Goal: Communication & Community: Answer question/provide support

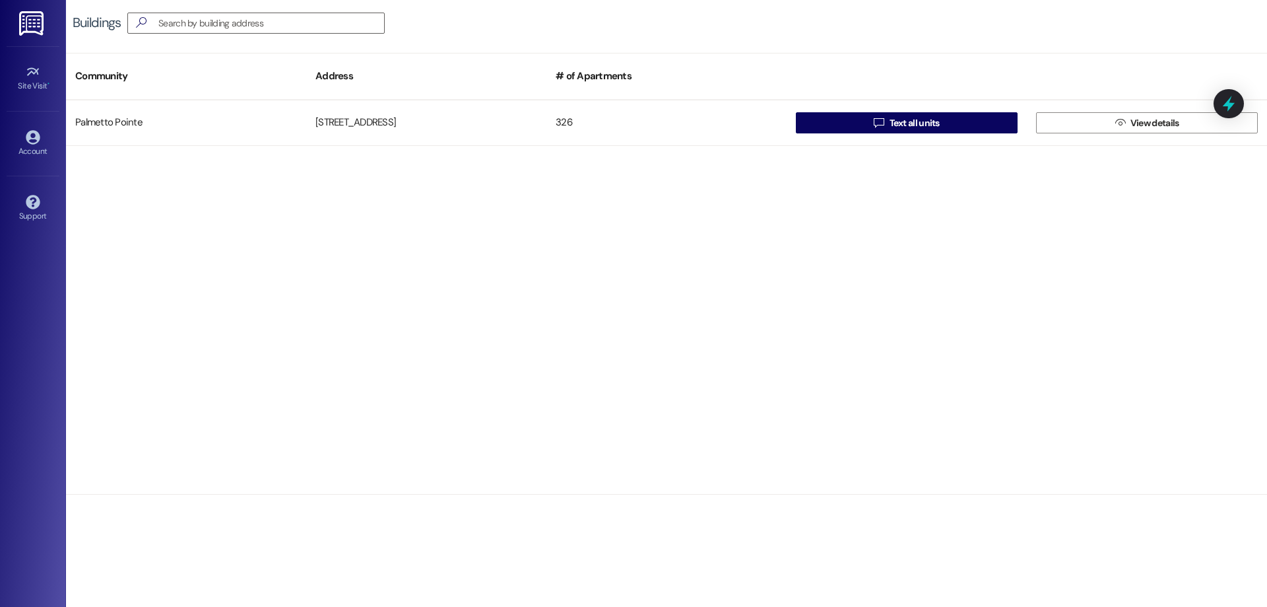
click at [31, 21] on img at bounding box center [32, 23] width 27 height 24
click at [28, 75] on icon at bounding box center [32, 72] width 12 height 8
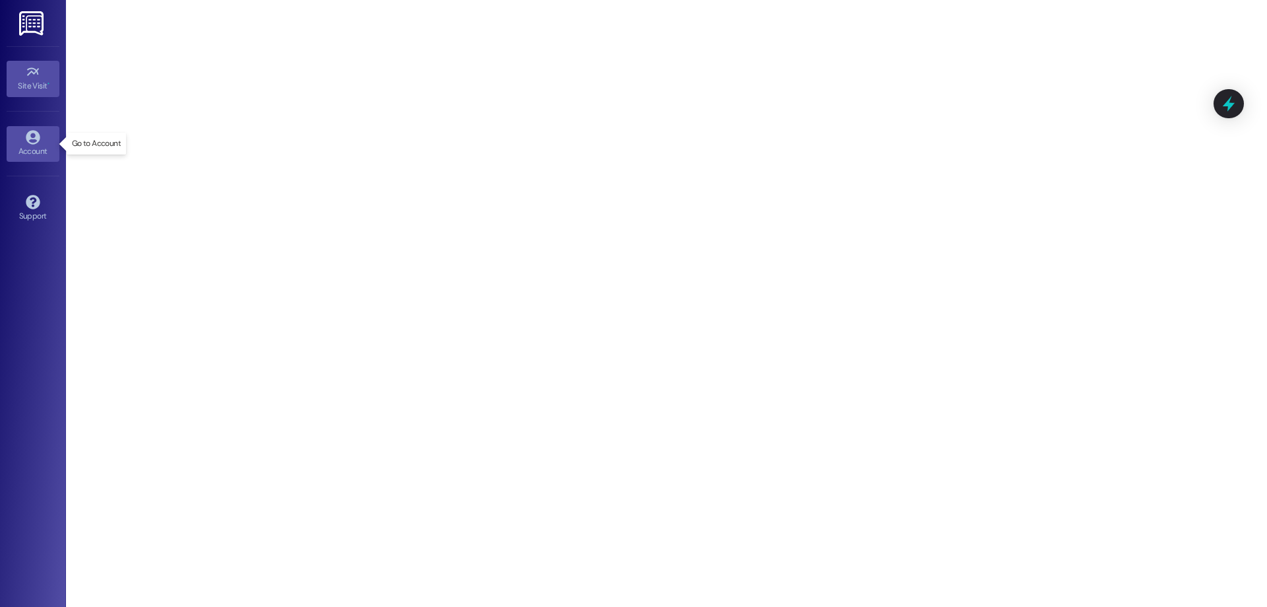
click at [37, 142] on icon at bounding box center [33, 137] width 14 height 14
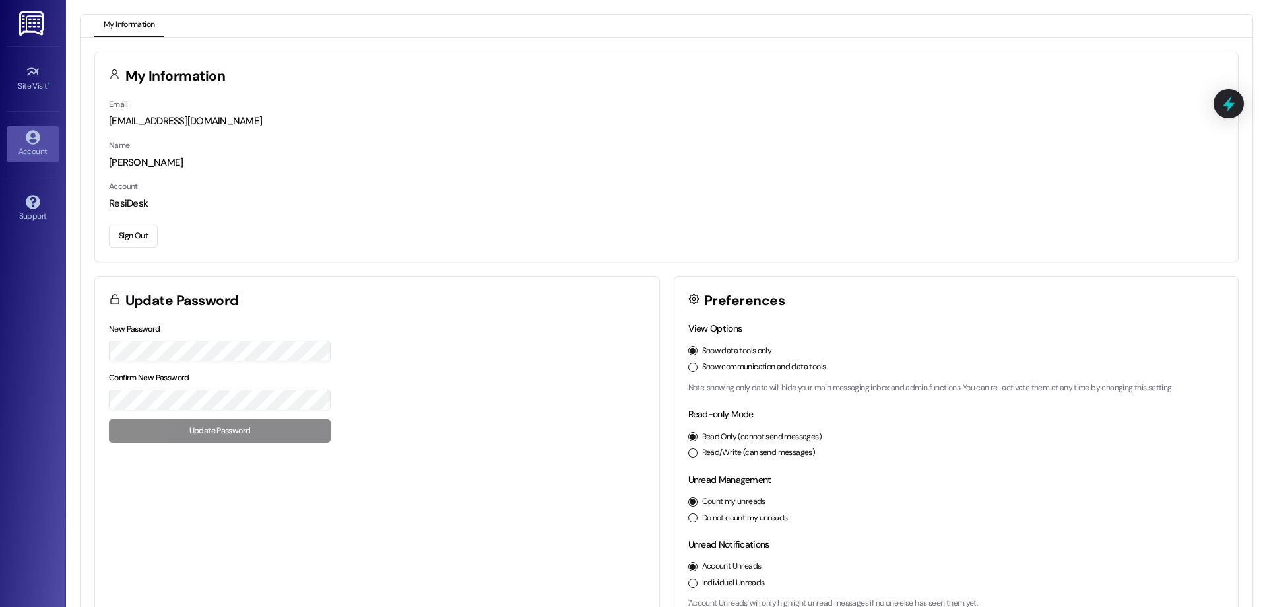
click at [24, 25] on img at bounding box center [32, 23] width 27 height 24
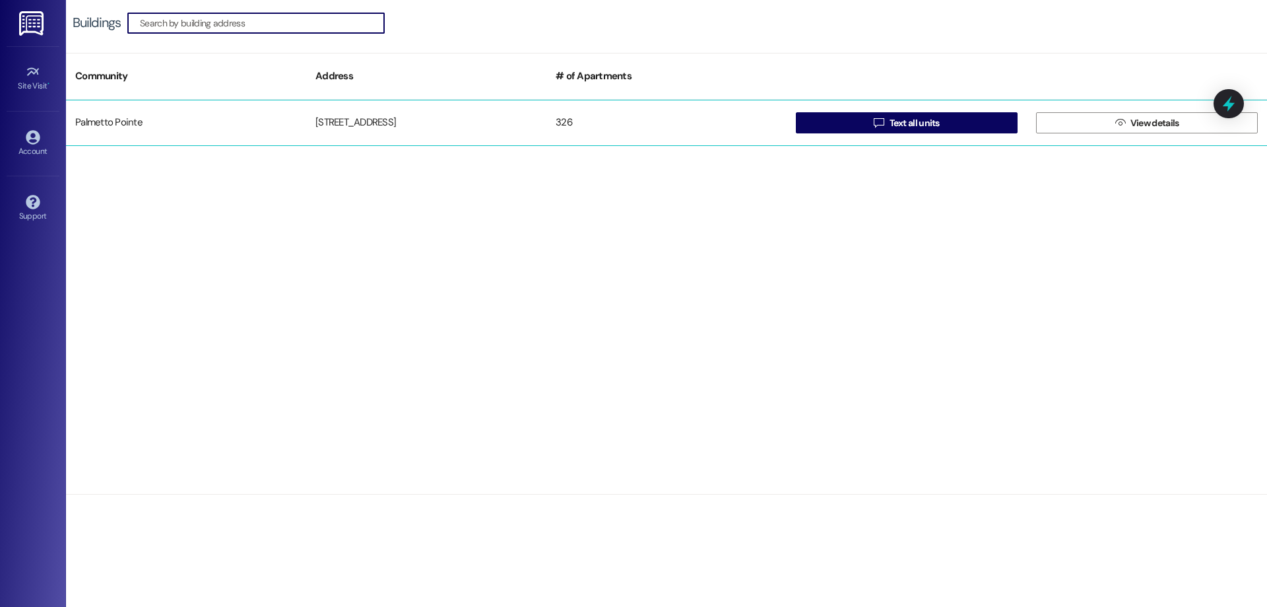
click at [133, 117] on div "Palmetto Pointe" at bounding box center [186, 123] width 240 height 26
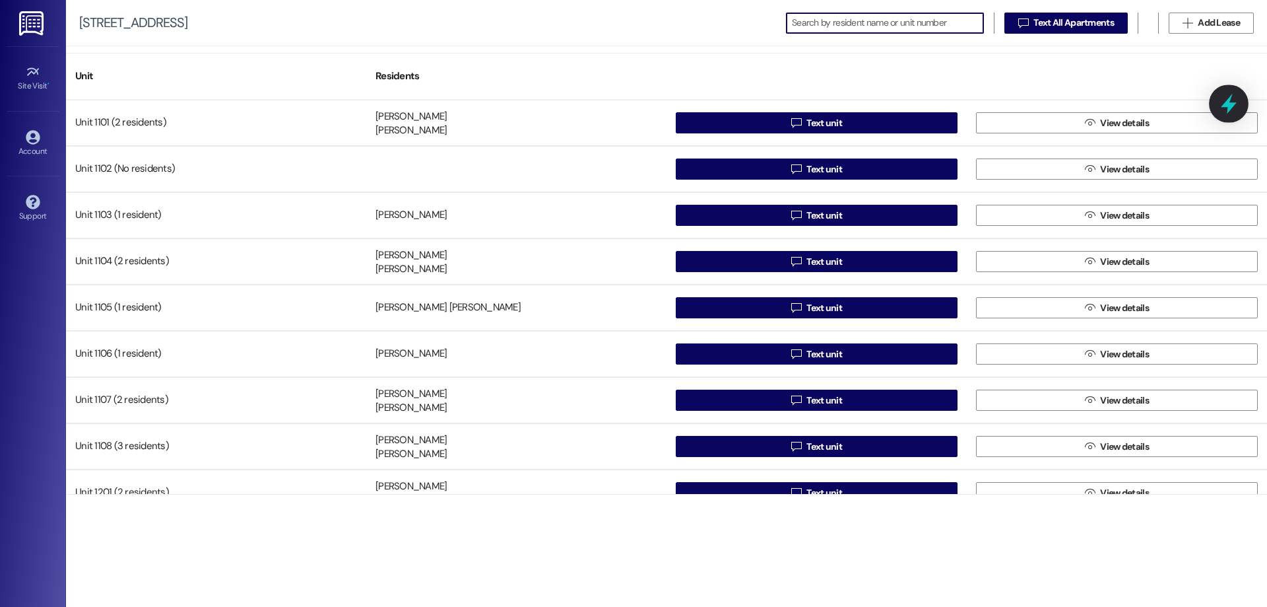
click at [1234, 104] on icon at bounding box center [1229, 104] width 16 height 20
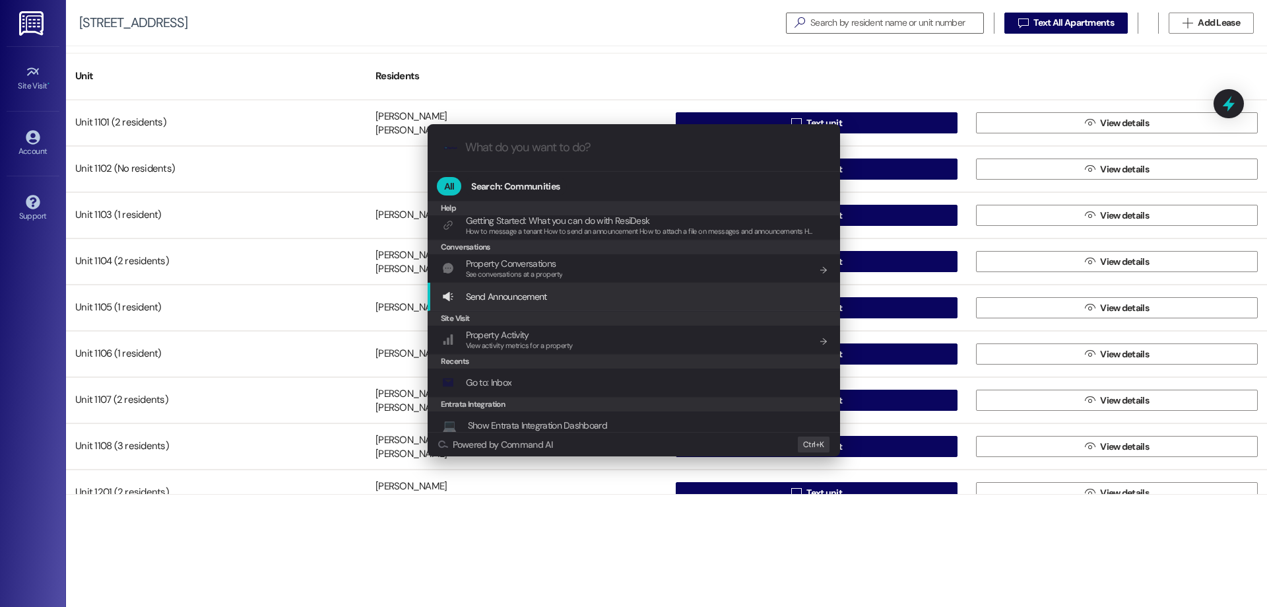
scroll to position [140, 0]
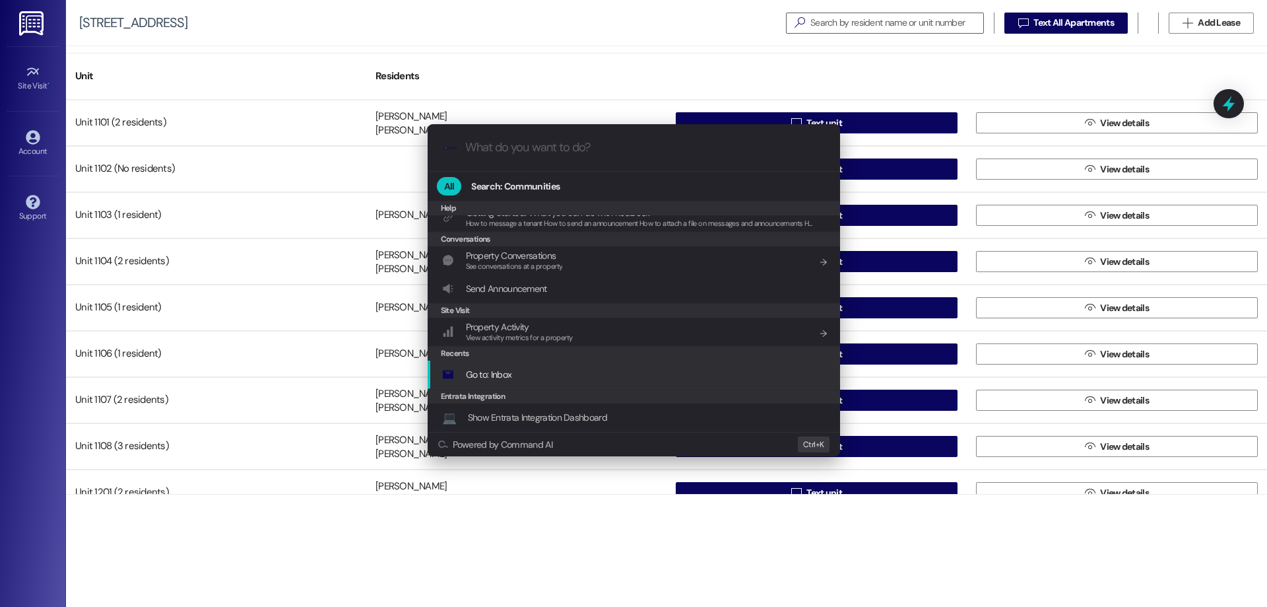
click at [520, 371] on div "Go to: Inbox Add shortcut" at bounding box center [635, 374] width 386 height 15
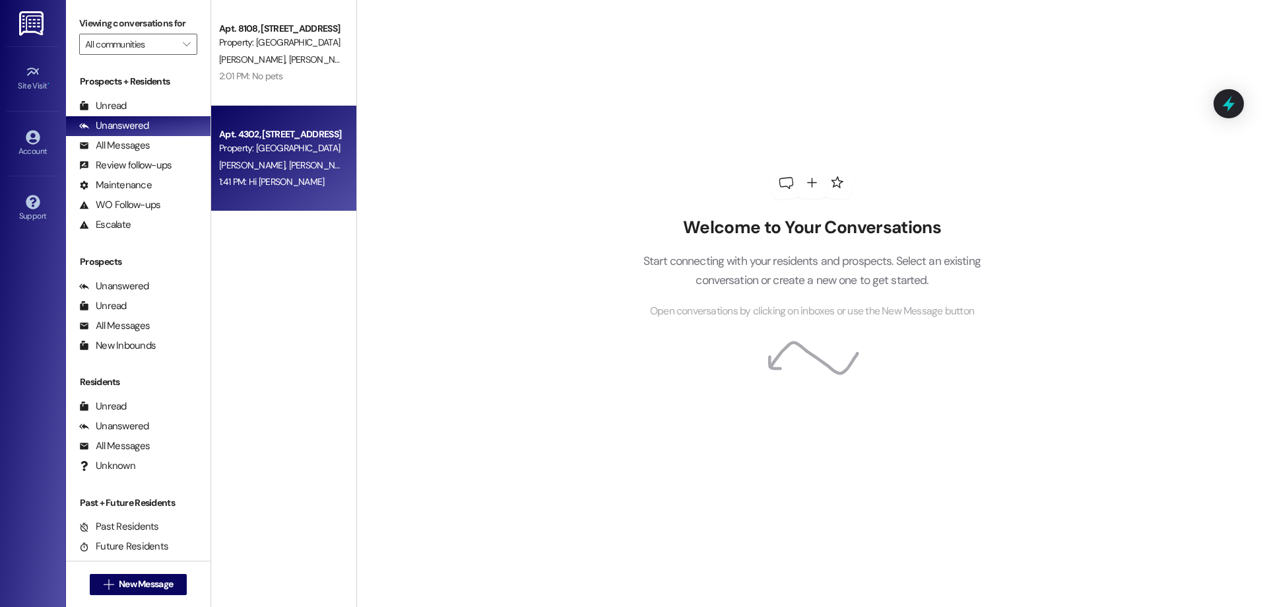
click at [276, 157] on div "[PERSON_NAME] [PERSON_NAME]" at bounding box center [280, 165] width 125 height 17
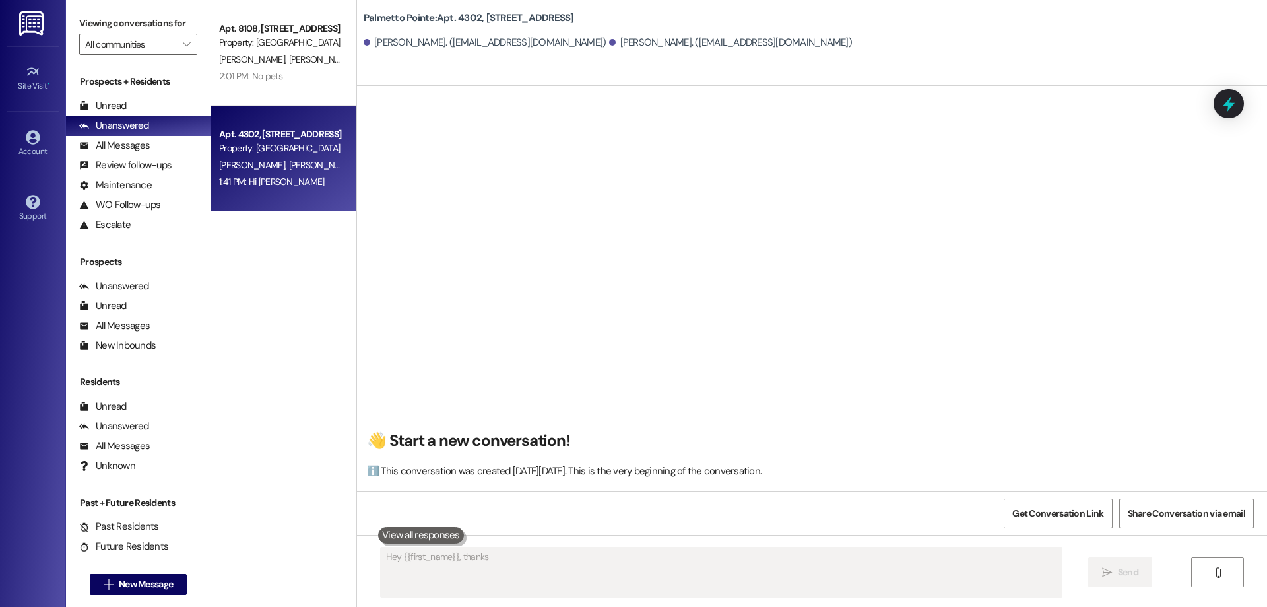
scroll to position [1279, 0]
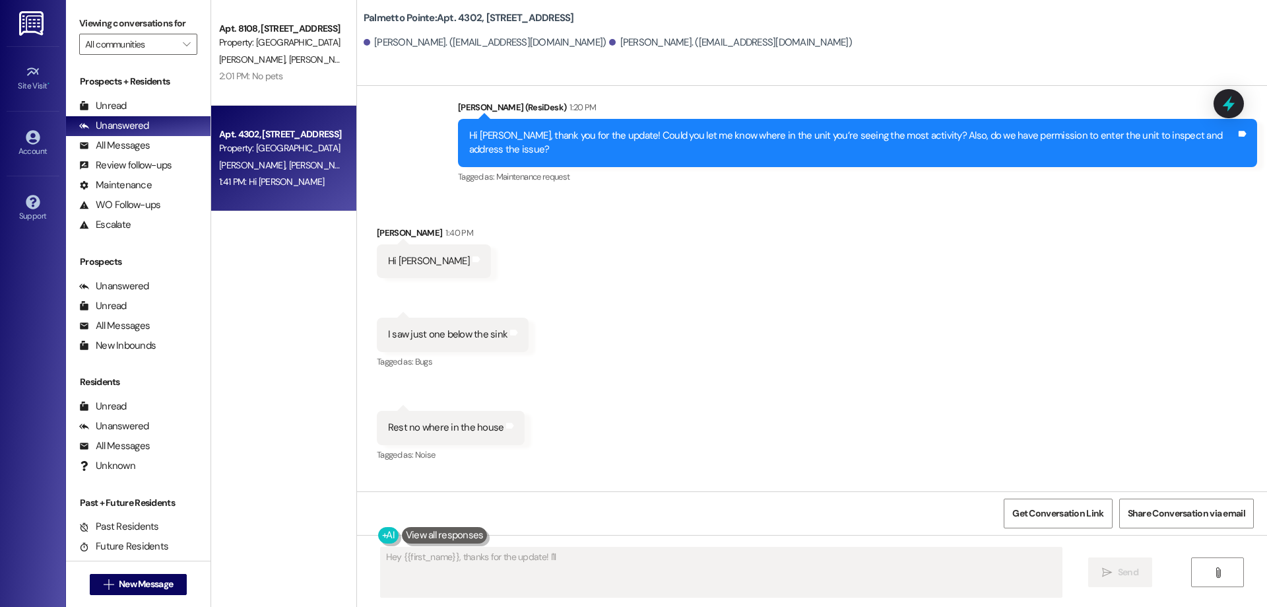
click at [288, 159] on span "[PERSON_NAME]" at bounding box center [321, 165] width 66 height 12
type textarea "Hey {{first_name}}, thanks for the update! I'll check on pest control availabil…"
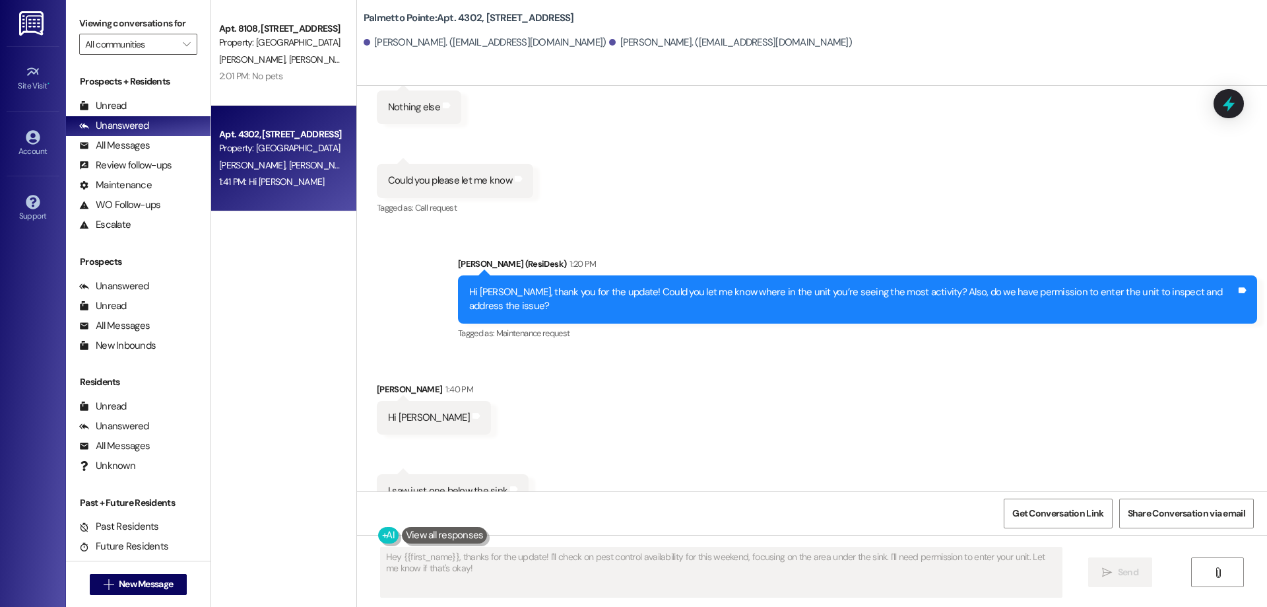
scroll to position [1279, 0]
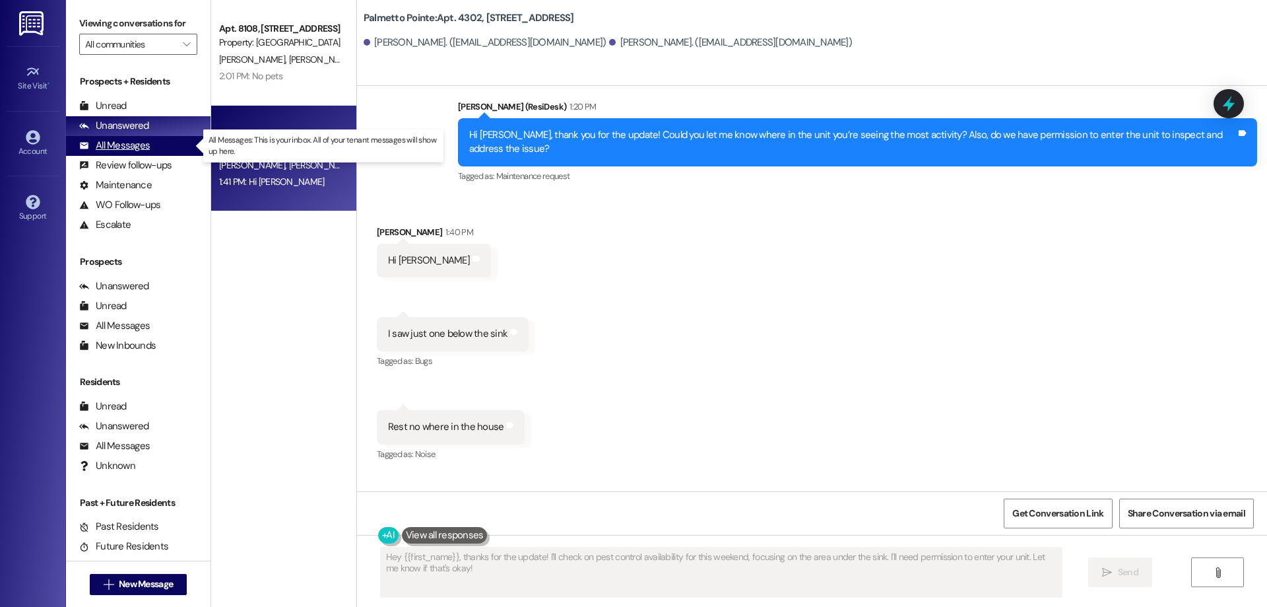
click at [111, 144] on div "All Messages" at bounding box center [114, 146] width 71 height 14
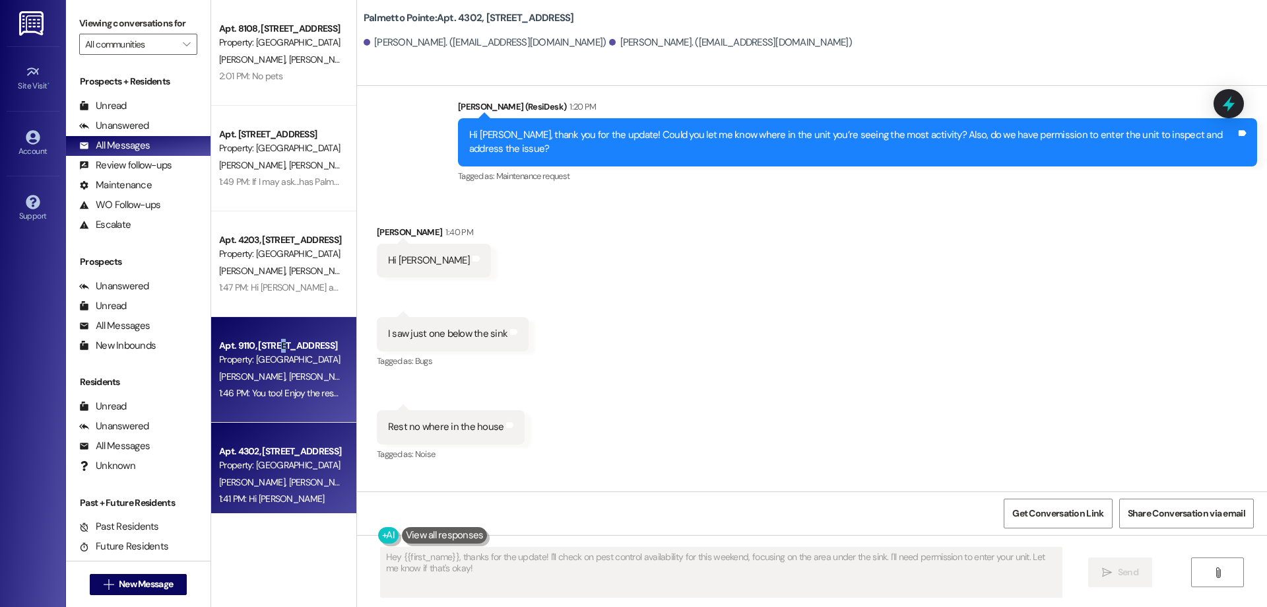
click at [271, 334] on div "Apt. 9110, [STREET_ADDRESS] Property: [GEOGRAPHIC_DATA][PERSON_NAME] [PERSON_NA…" at bounding box center [283, 370] width 145 height 106
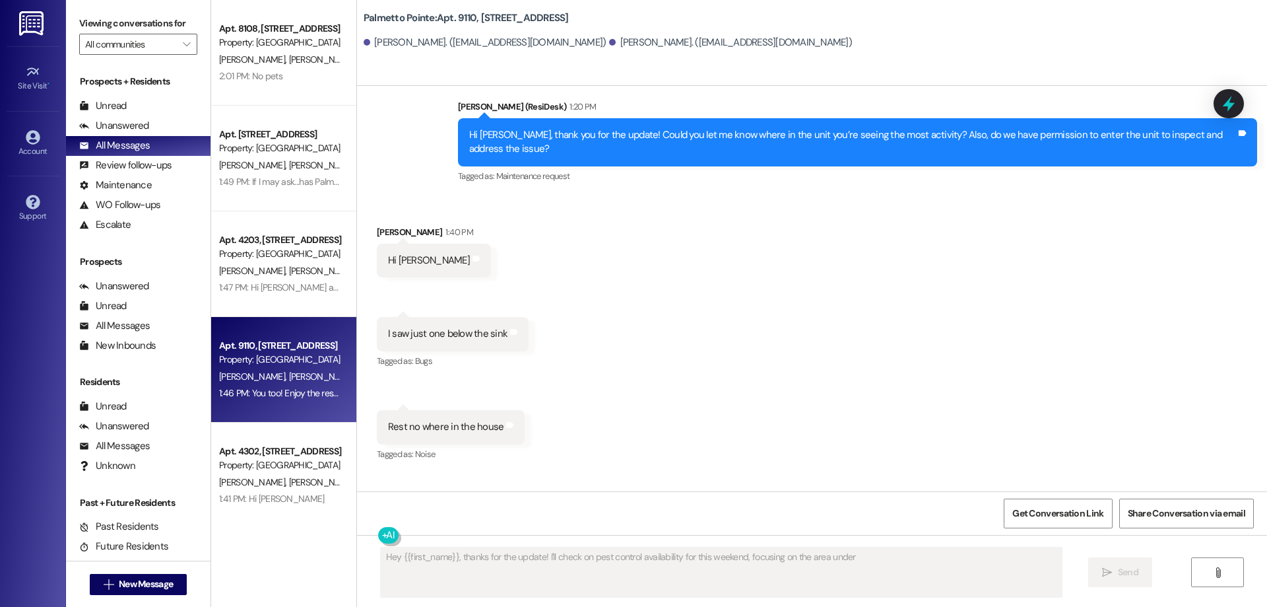
scroll to position [1036, 0]
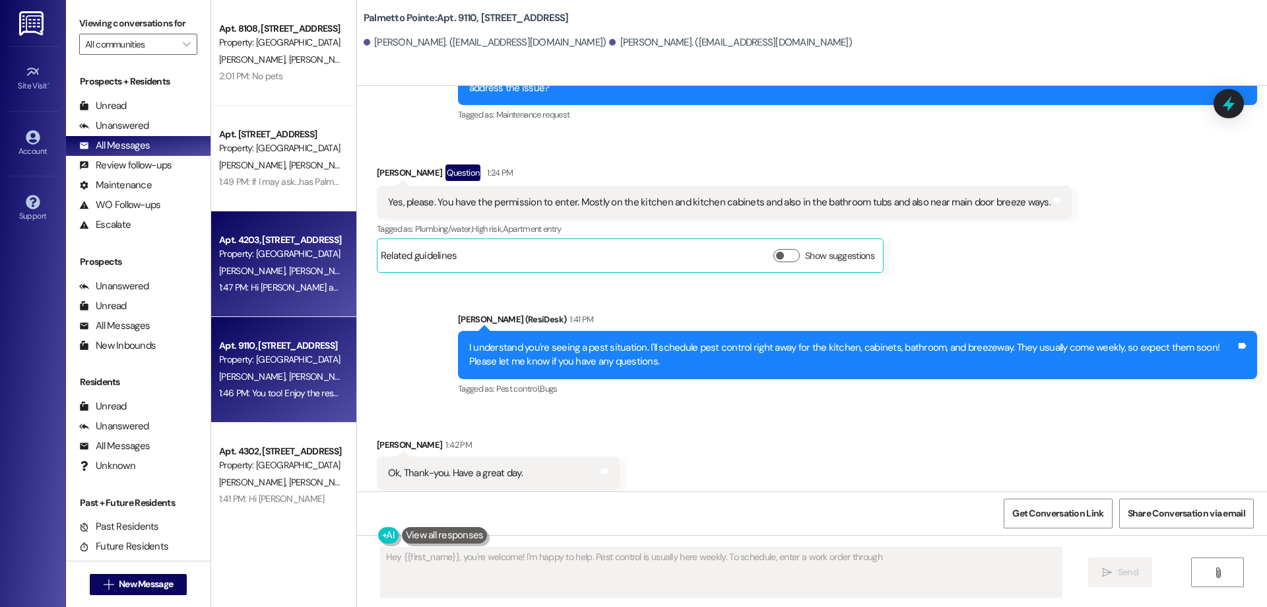
type textarea "Hey {{first_name}}, you're welcome! I'm happy to help. Pest control is usually …"
click at [254, 256] on div "Property: [GEOGRAPHIC_DATA]" at bounding box center [280, 254] width 122 height 14
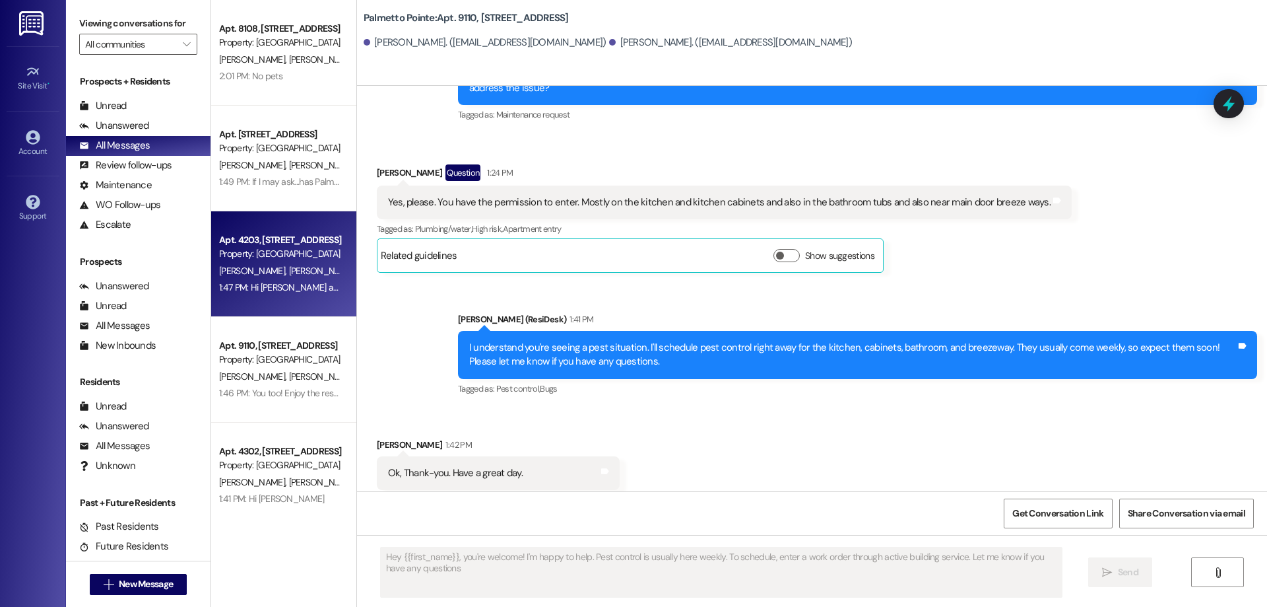
type textarea "Hey {{first_name}}, you're welcome! I'm happy to help. Pest control is usually …"
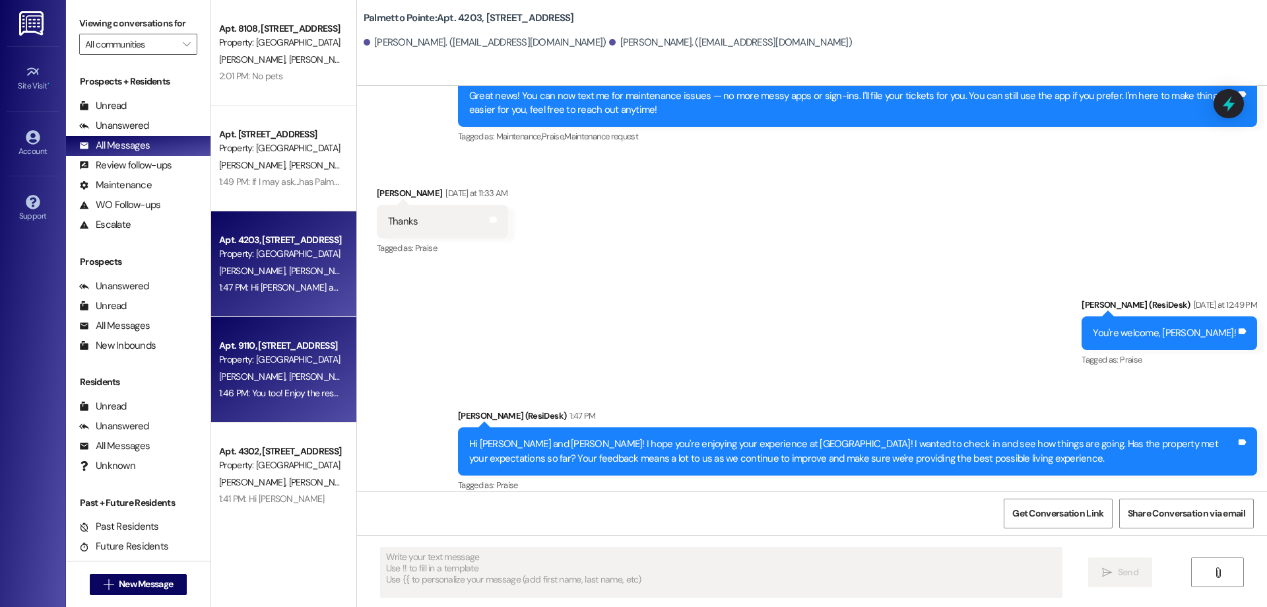
click at [255, 382] on div "[PERSON_NAME] [PERSON_NAME]" at bounding box center [280, 376] width 125 height 17
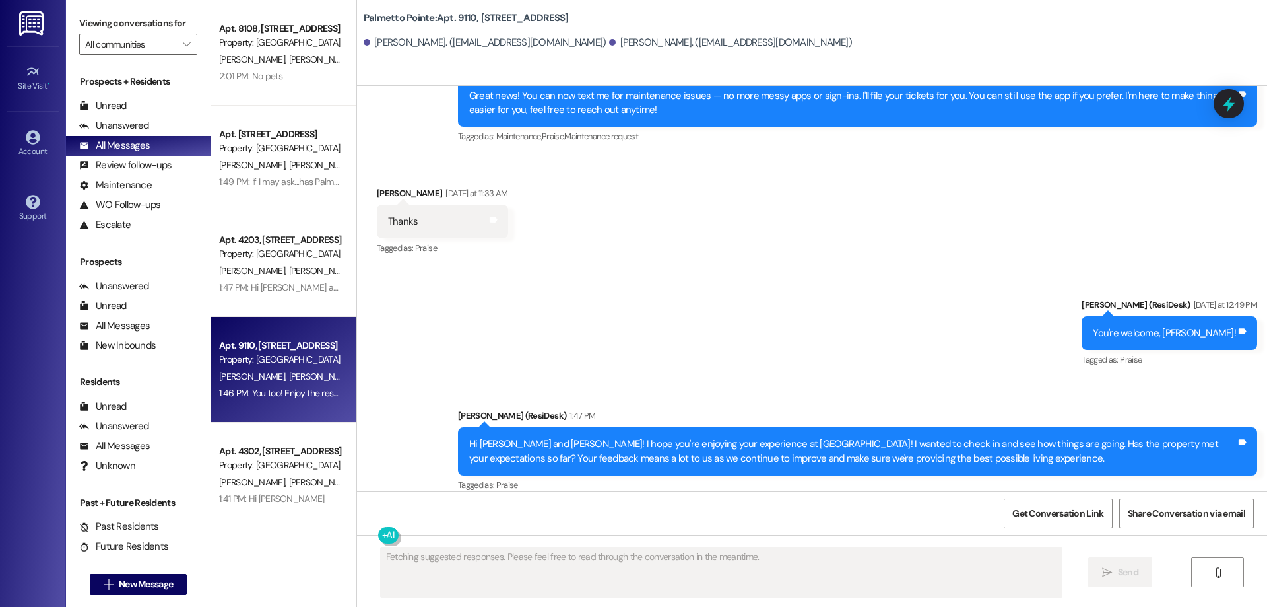
scroll to position [1036, 0]
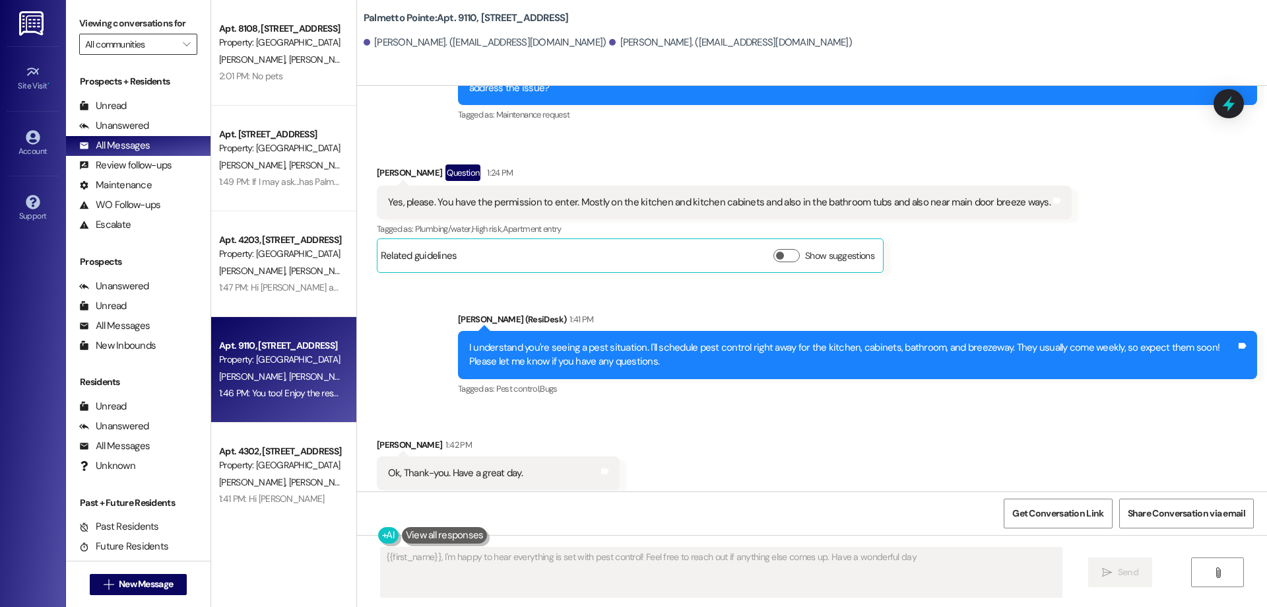
type textarea "{{first_name}}, I'm happy to hear everything is set with pest control! Feel fre…"
click at [116, 44] on input "All communities" at bounding box center [130, 44] width 91 height 21
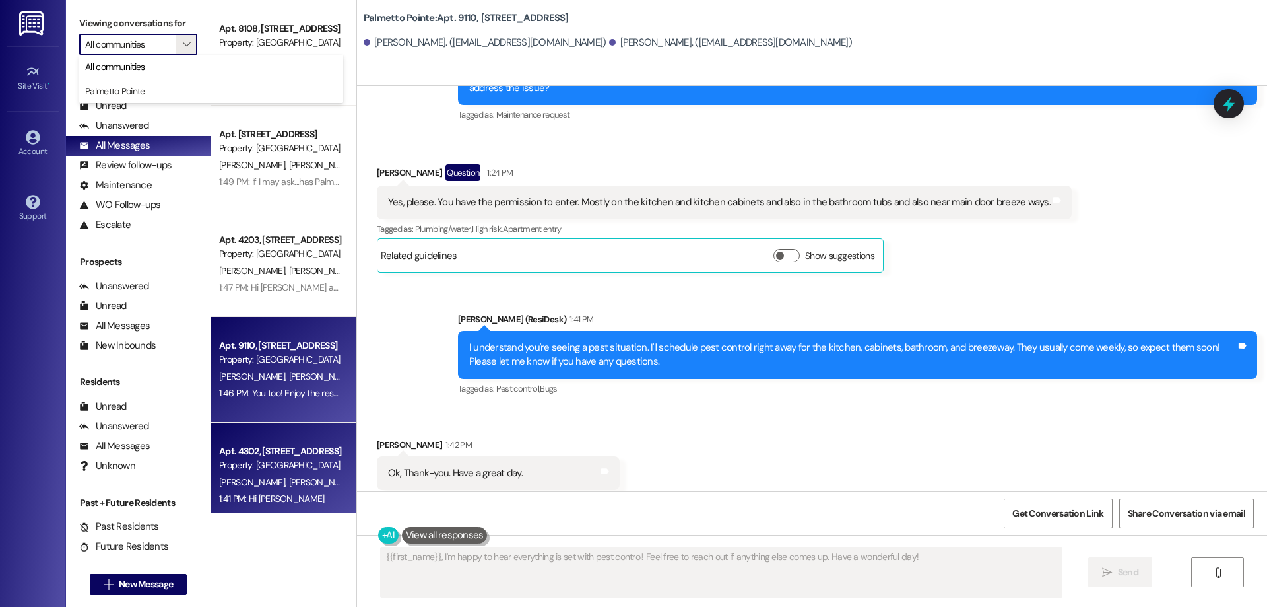
click at [282, 489] on div "[PERSON_NAME] [PERSON_NAME]" at bounding box center [280, 482] width 125 height 17
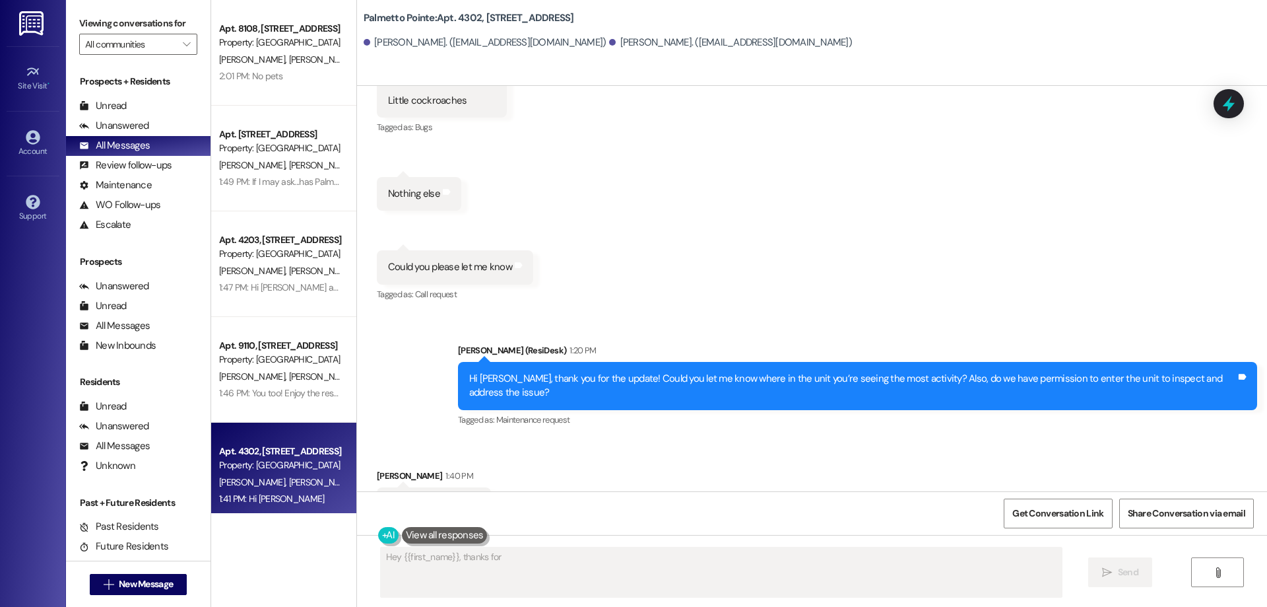
scroll to position [1279, 0]
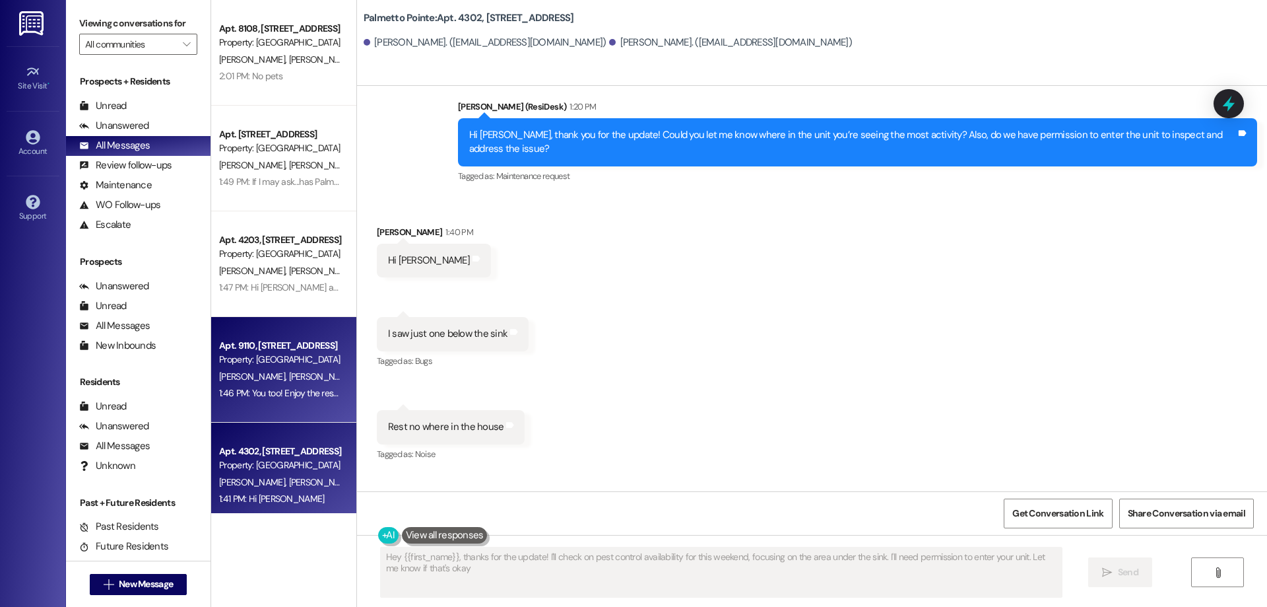
type textarea "Hey {{first_name}}, thanks for the update! I'll check on pest control availabil…"
click at [257, 349] on div "Apt. 9110, [STREET_ADDRESS]" at bounding box center [280, 346] width 122 height 14
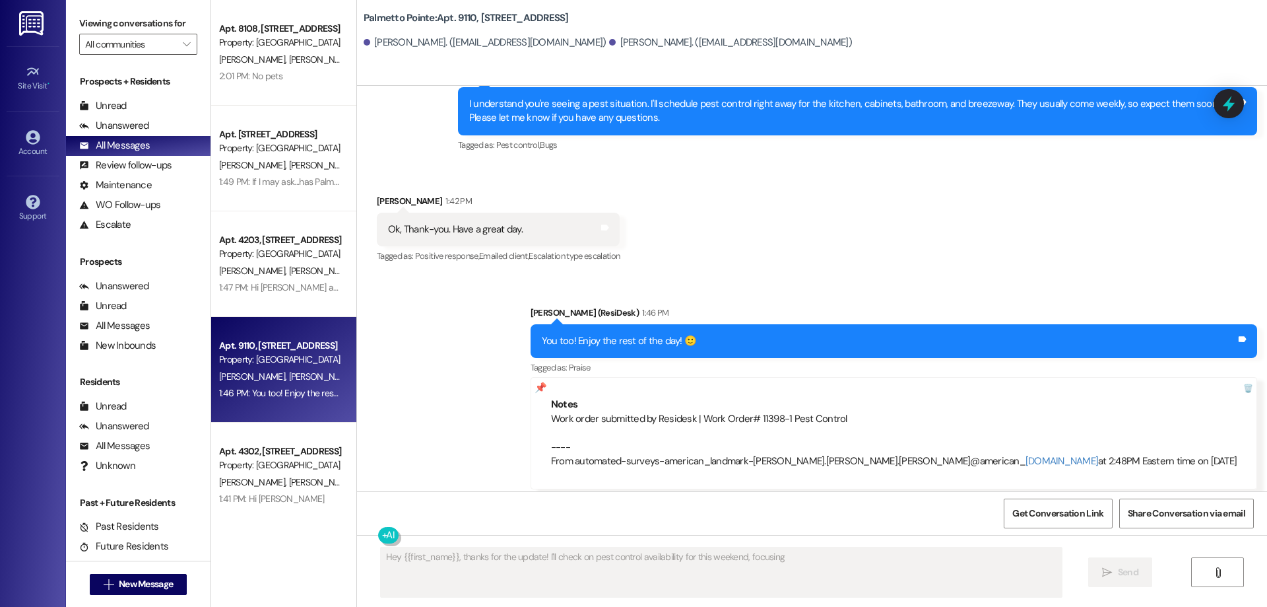
scroll to position [1036, 0]
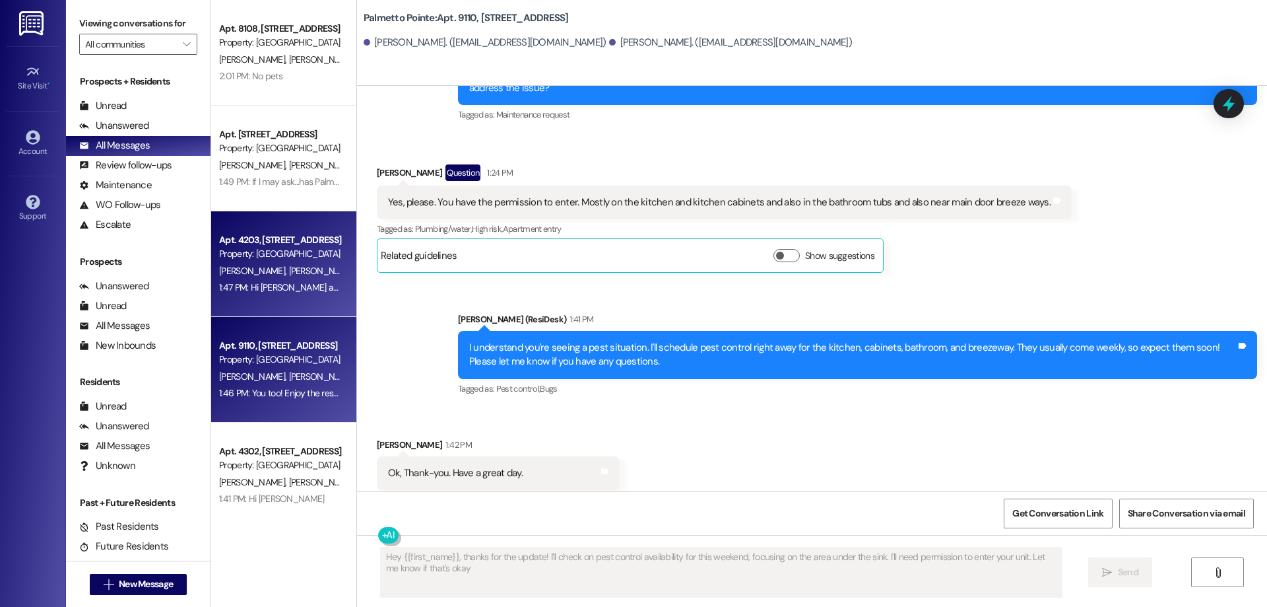
type textarea "Hey {{first_name}}, thanks for the update! I'll check on pest control availabil…"
click at [253, 263] on div "[PERSON_NAME] [PERSON_NAME]" at bounding box center [280, 271] width 125 height 17
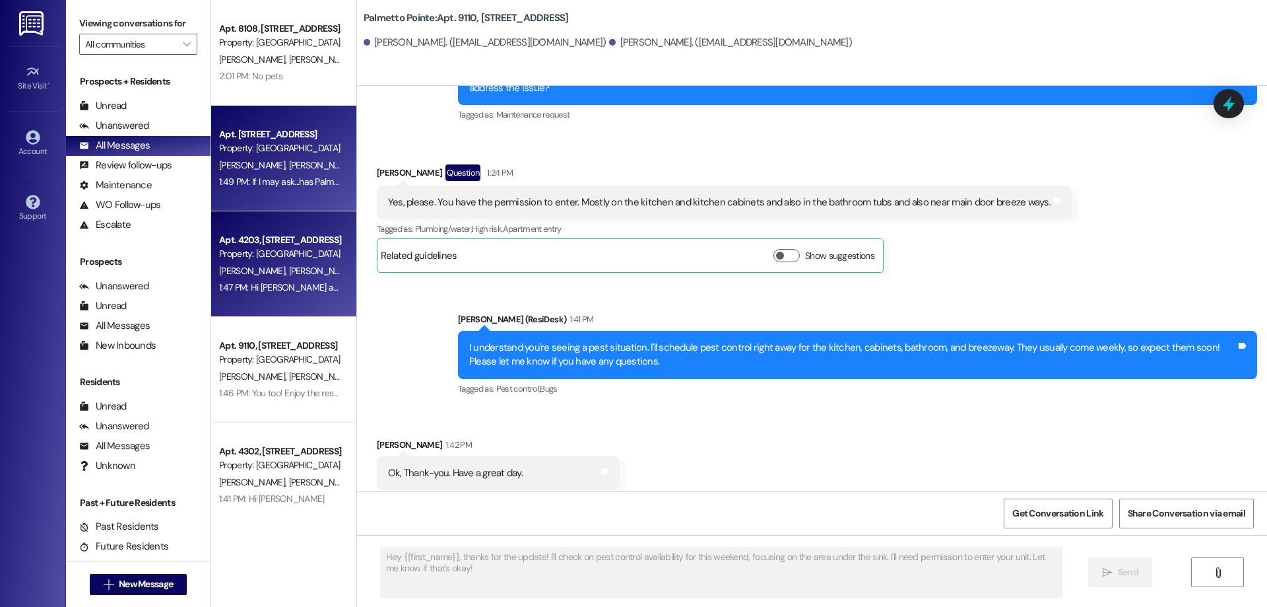
type textarea "Fetching suggested responses. Please feel free to read through the conversation…"
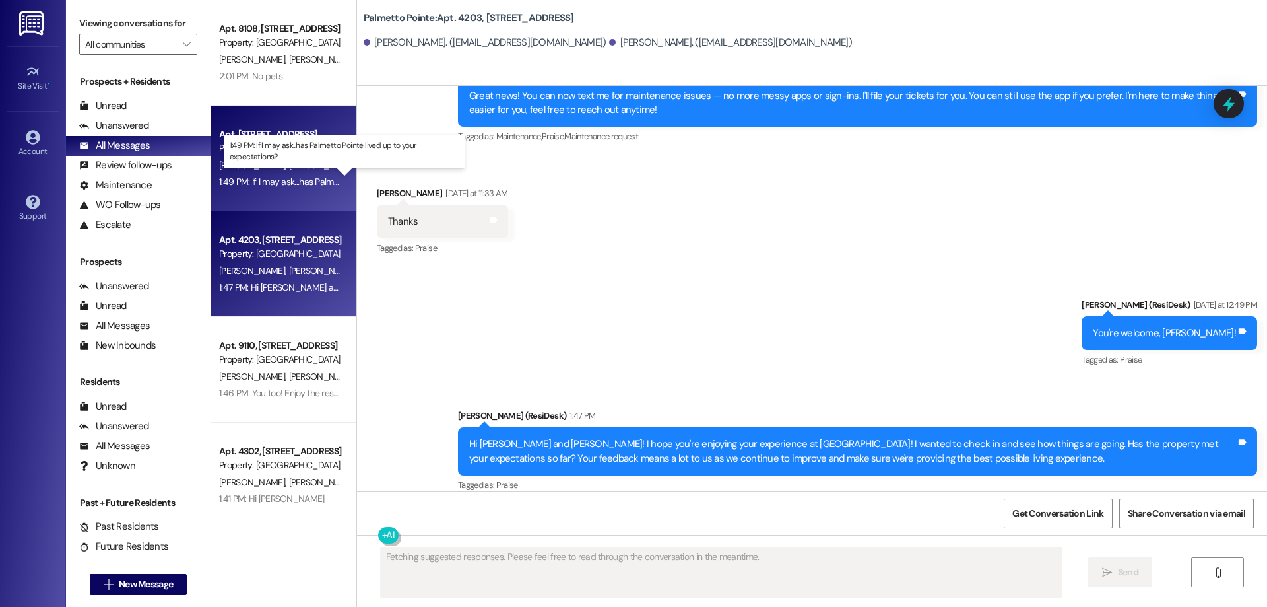
click at [262, 179] on div "1:49 PM: If I may ask...has Palmetto Pointe lived up to your expectations? 1:49…" at bounding box center [355, 182] width 273 height 12
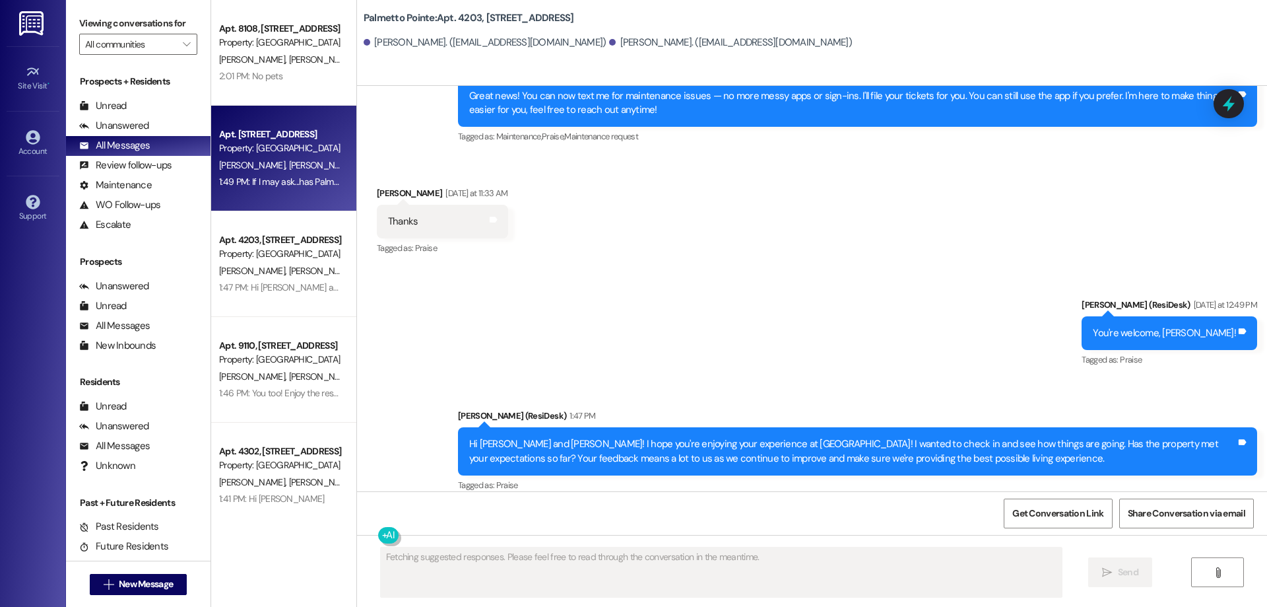
scroll to position [376, 0]
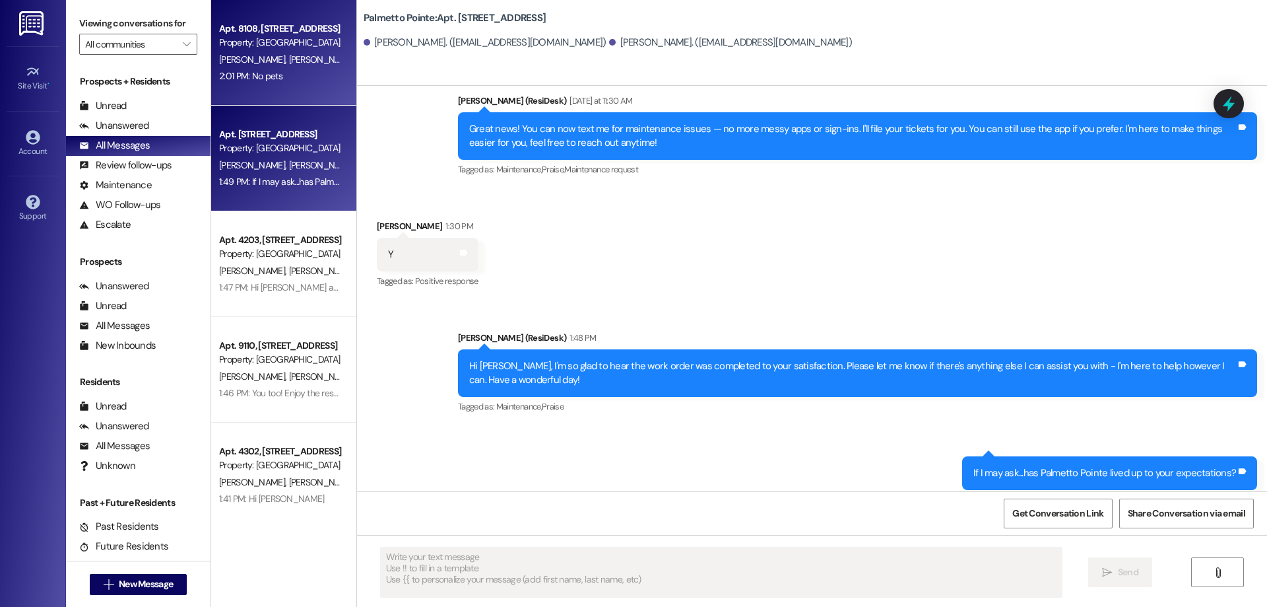
click at [257, 102] on div "Apt. 8108, [STREET_ADDRESS] Property: [GEOGRAPHIC_DATA] [PERSON_NAME] [PERSON_N…" at bounding box center [283, 53] width 145 height 106
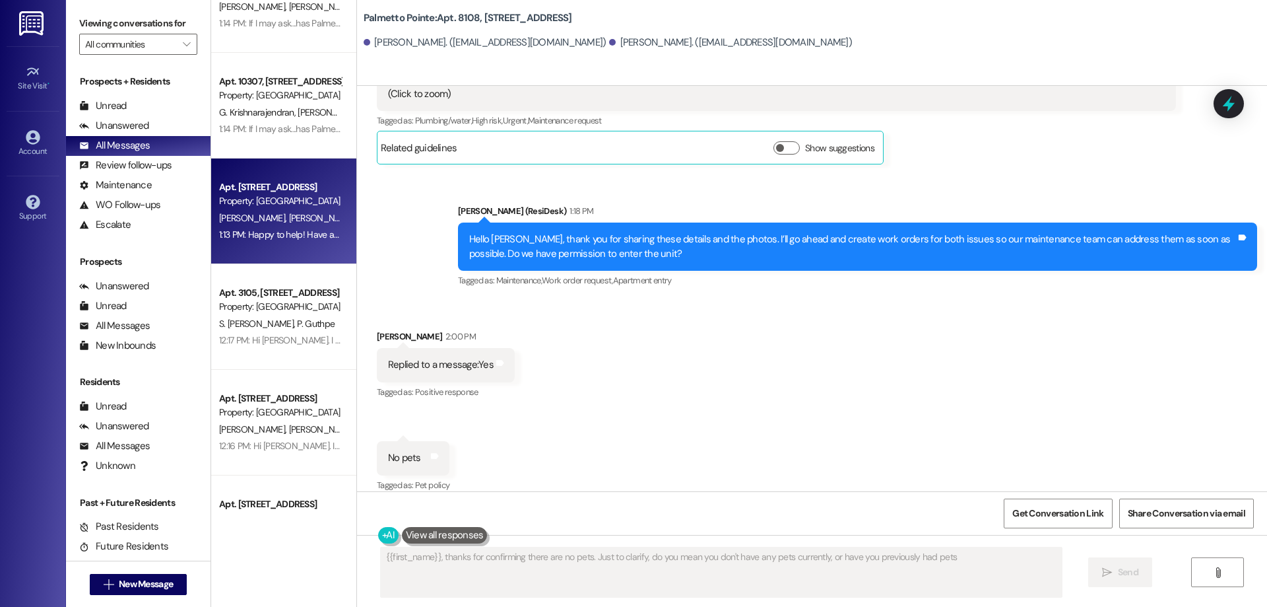
scroll to position [858, 0]
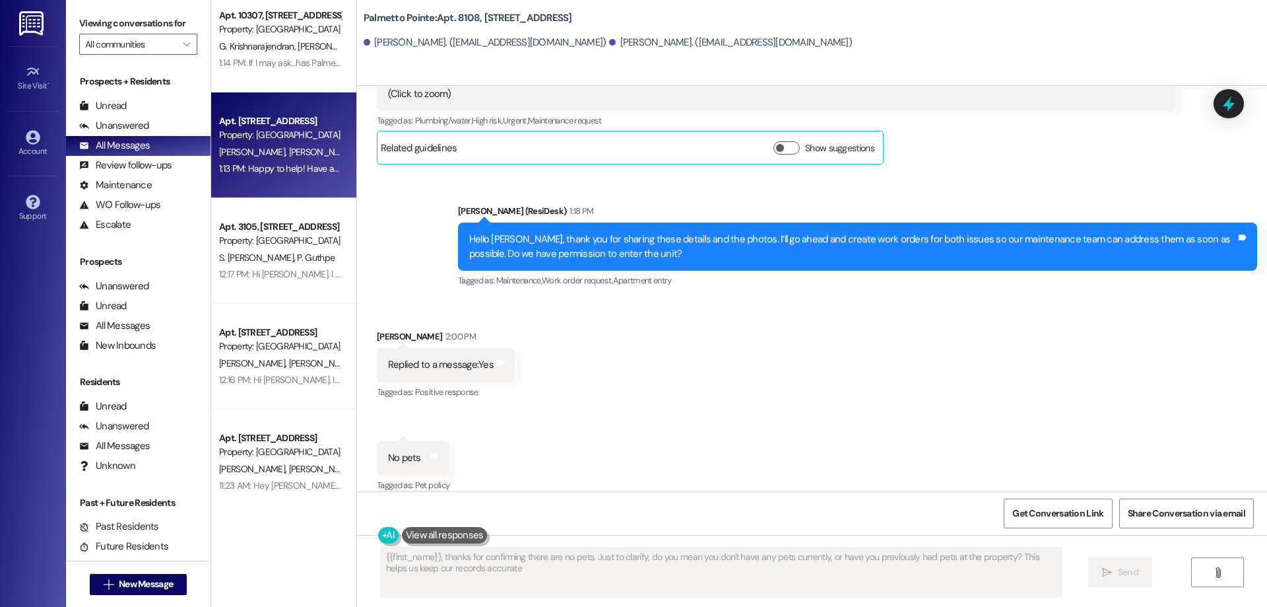
type textarea "{{first_name}}, thanks for confirming there are no pets. Just to clarify, do yo…"
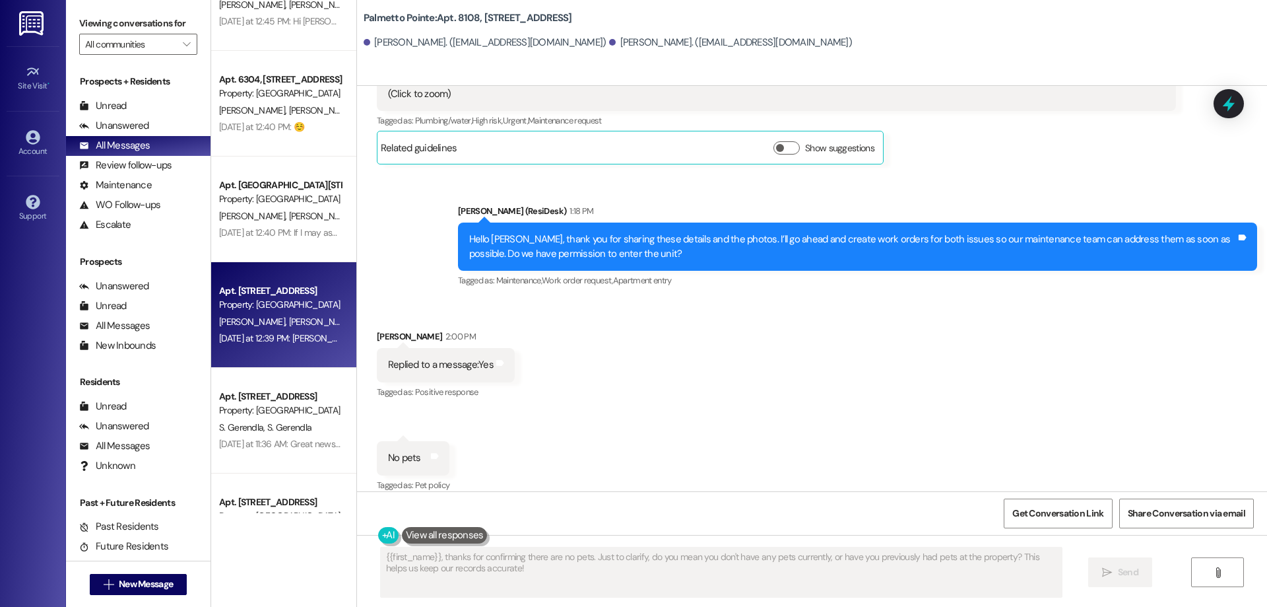
scroll to position [3580, 0]
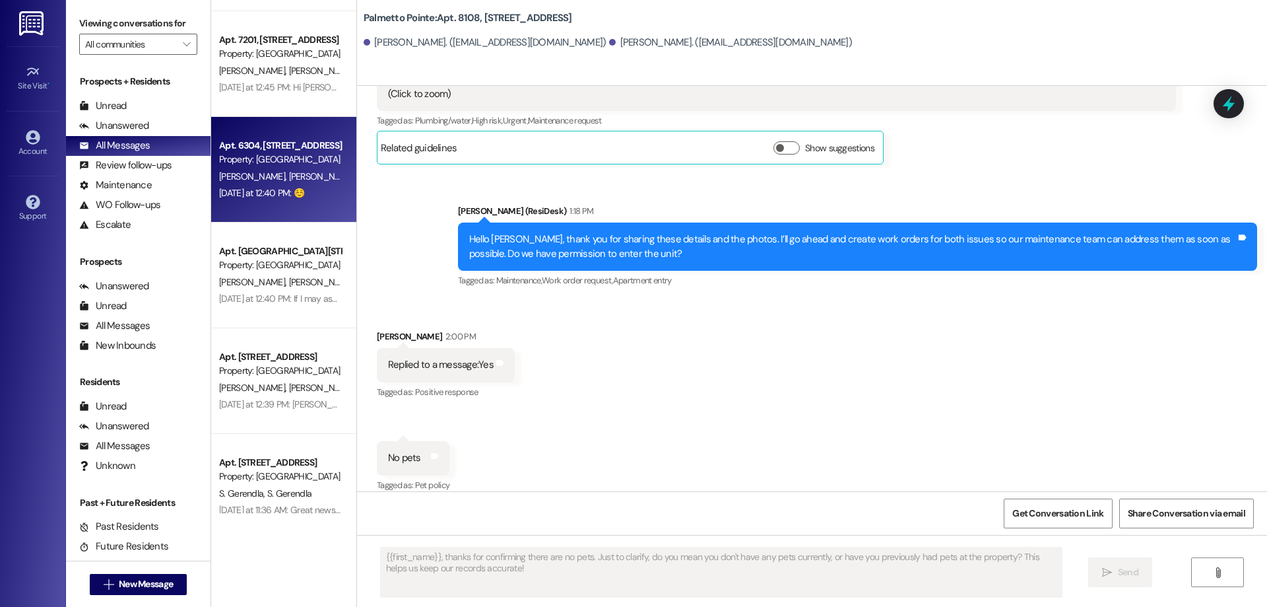
type textarea "Fetching suggested responses. Please feel free to read through the conversation…"
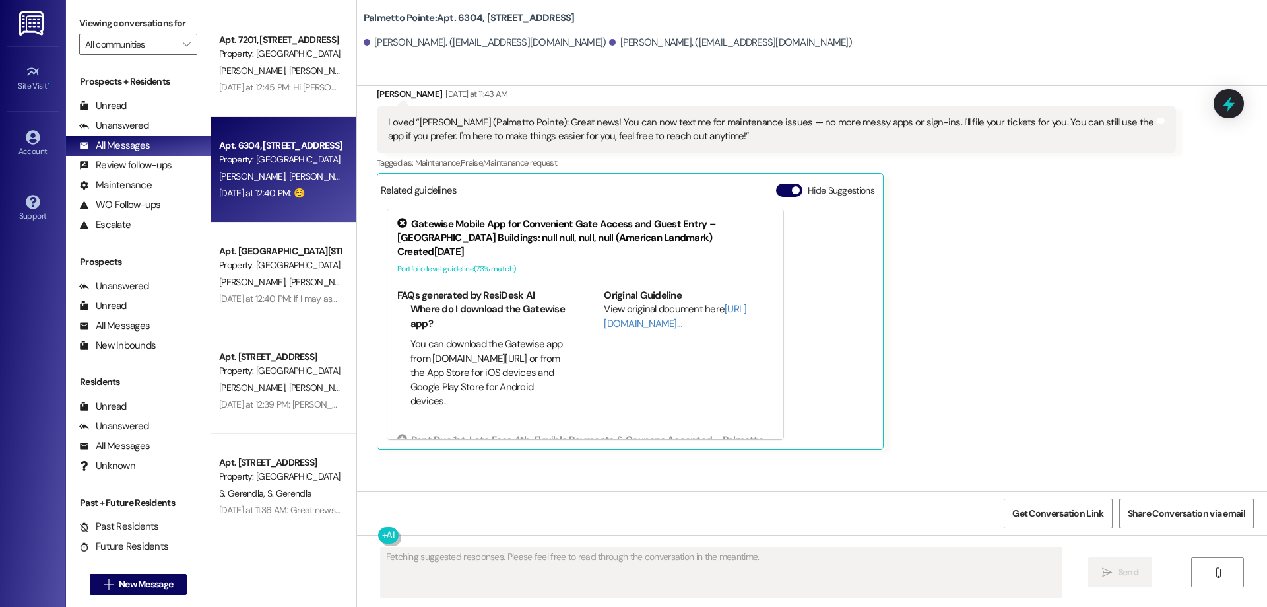
scroll to position [316, 0]
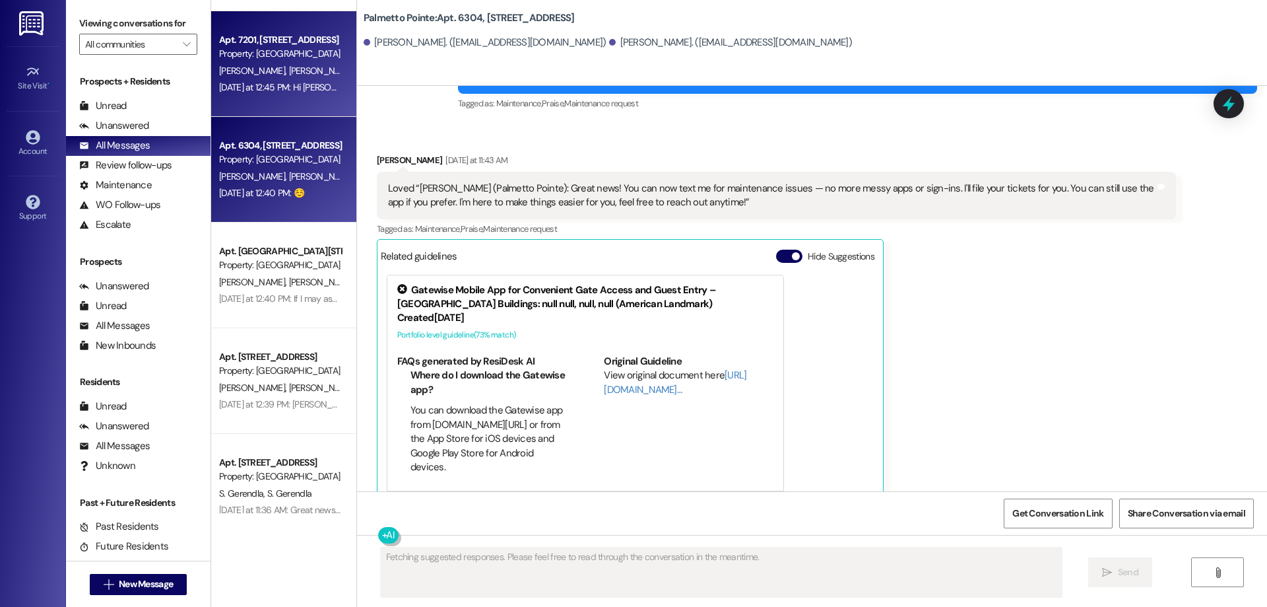
click at [288, 71] on span "[PERSON_NAME]" at bounding box center [321, 71] width 66 height 12
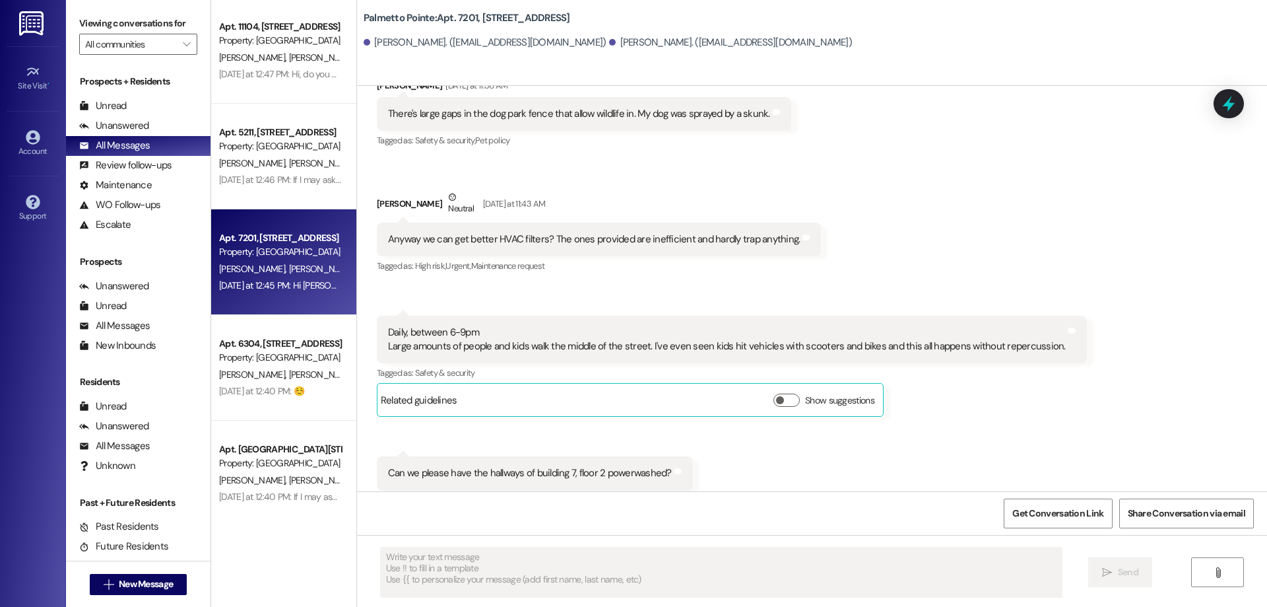
scroll to position [3316, 0]
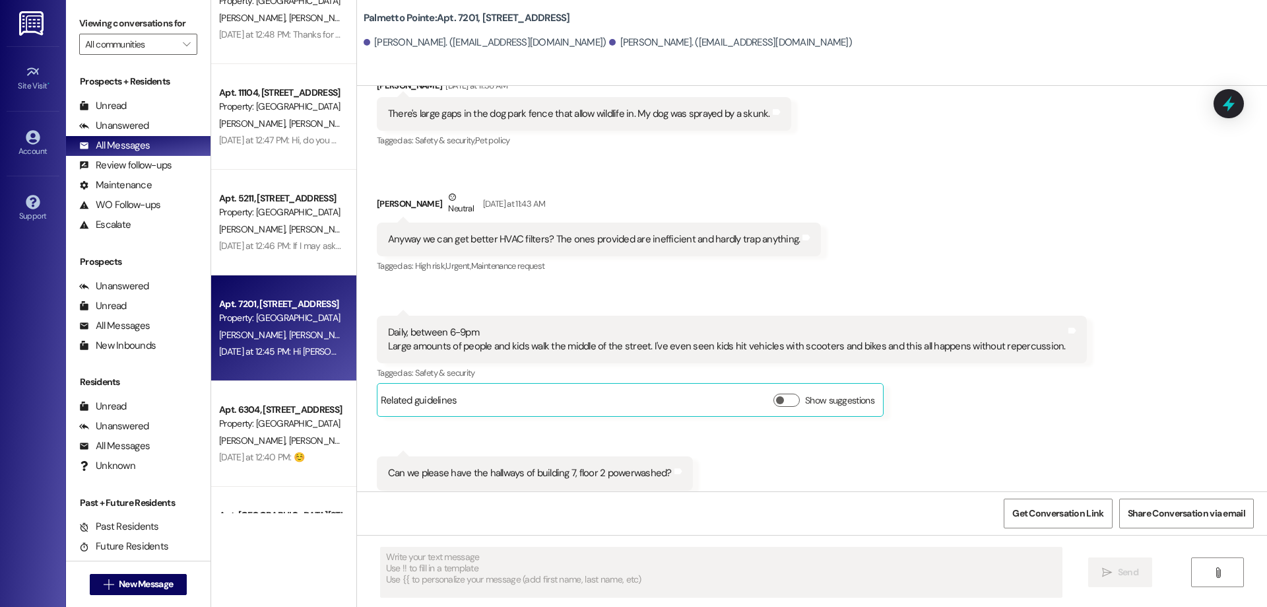
type textarea "Fetching suggested responses. Please feel free to read through the conversation…"
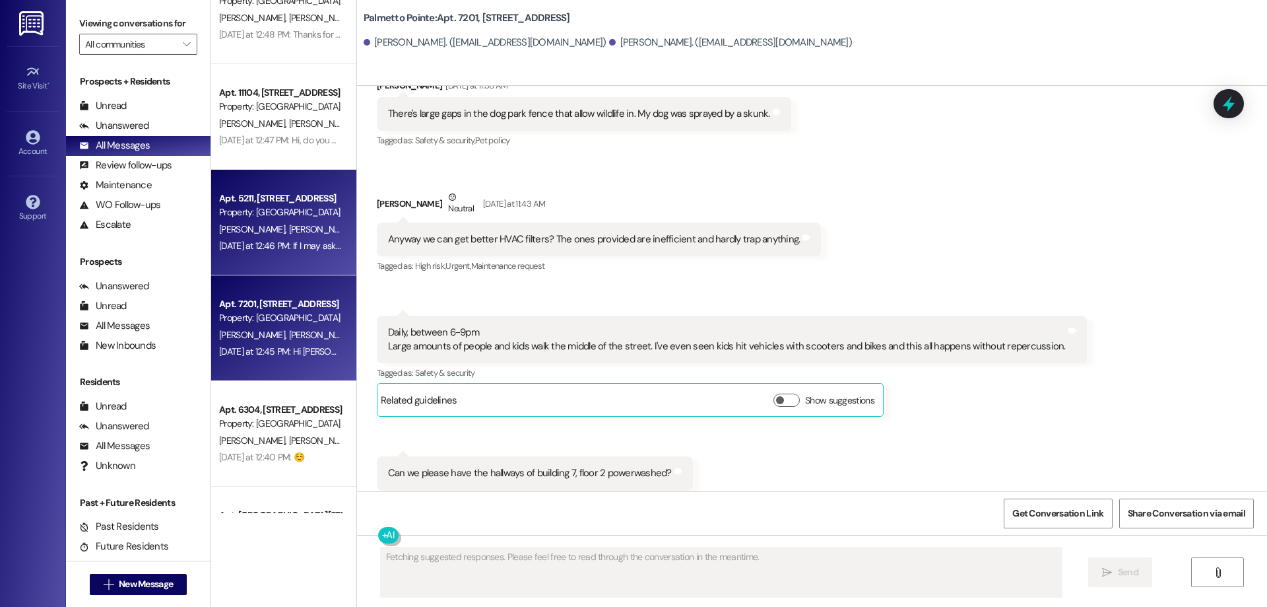
click at [271, 221] on div "[PERSON_NAME] [PERSON_NAME]" at bounding box center [280, 229] width 125 height 17
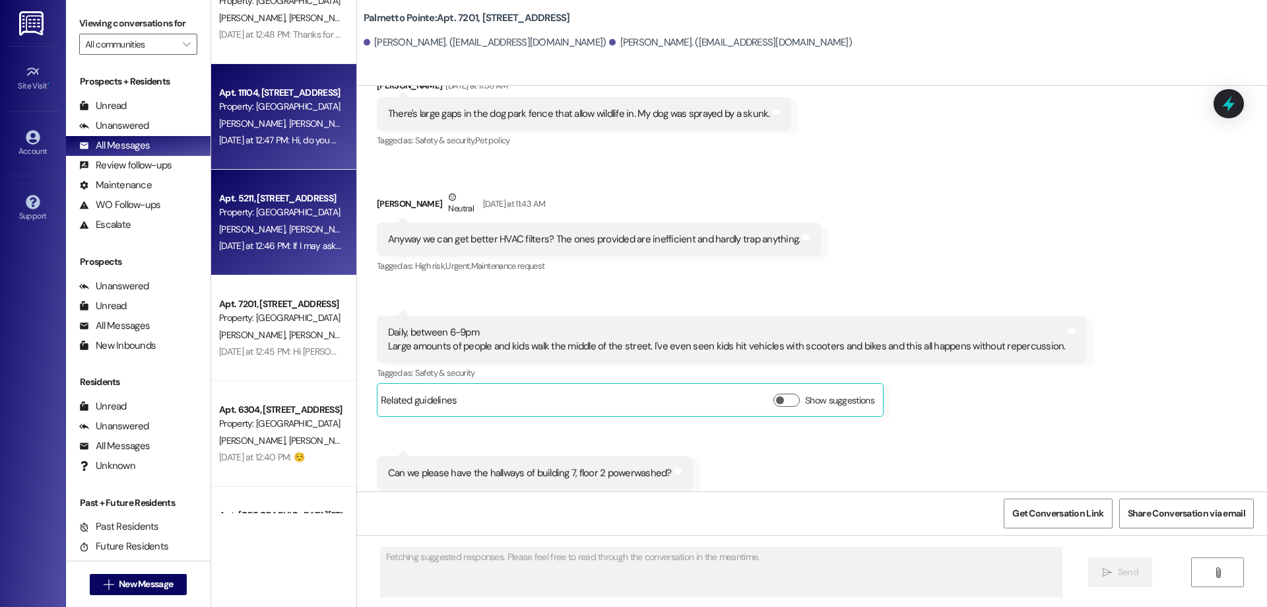
click at [255, 132] on div "[DATE] at 12:47 PM: Hi, do you have a maintenance concern with your unit? [DATE…" at bounding box center [280, 140] width 125 height 17
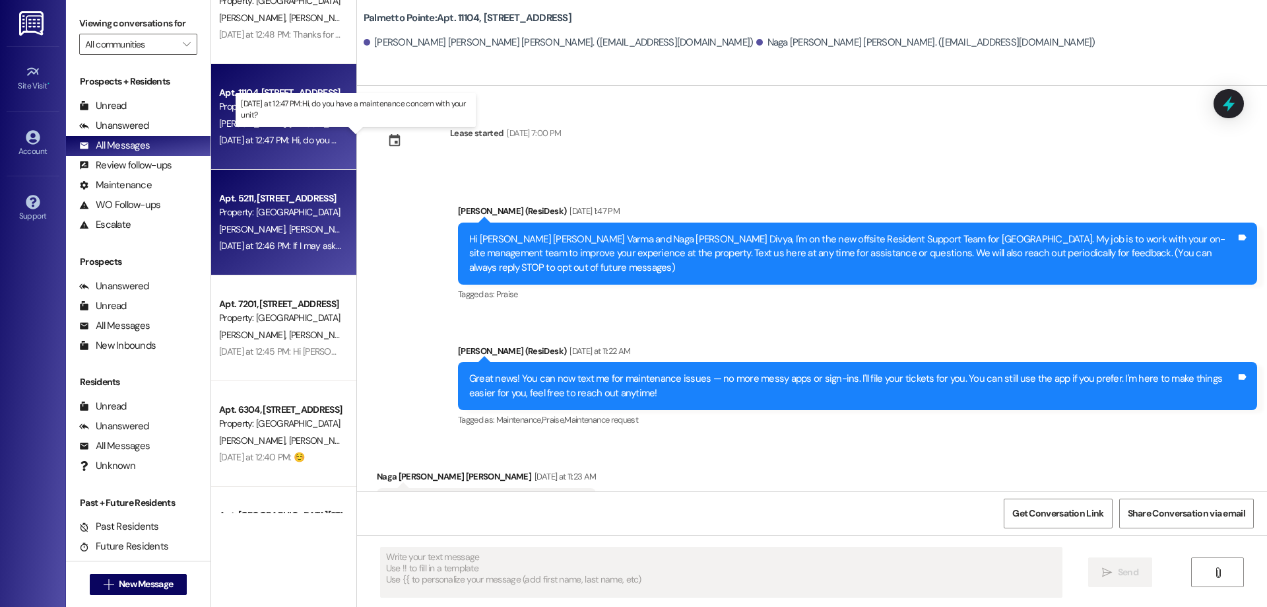
scroll to position [59, 0]
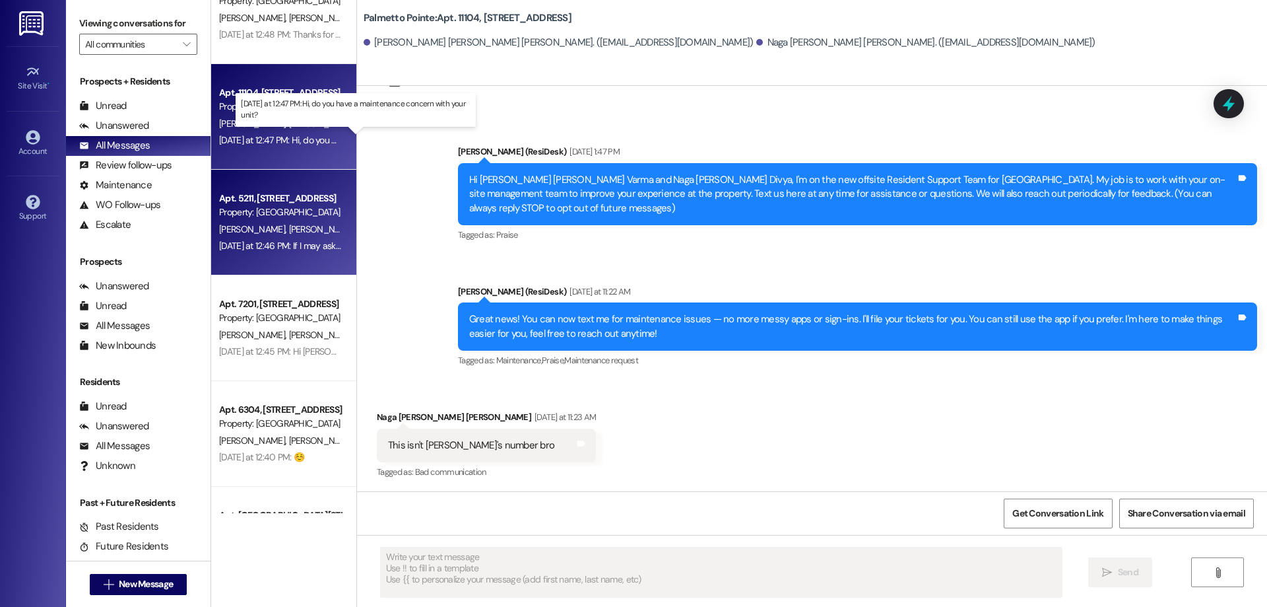
type textarea "Fetching suggested responses. Please feel free to read through the conversation…"
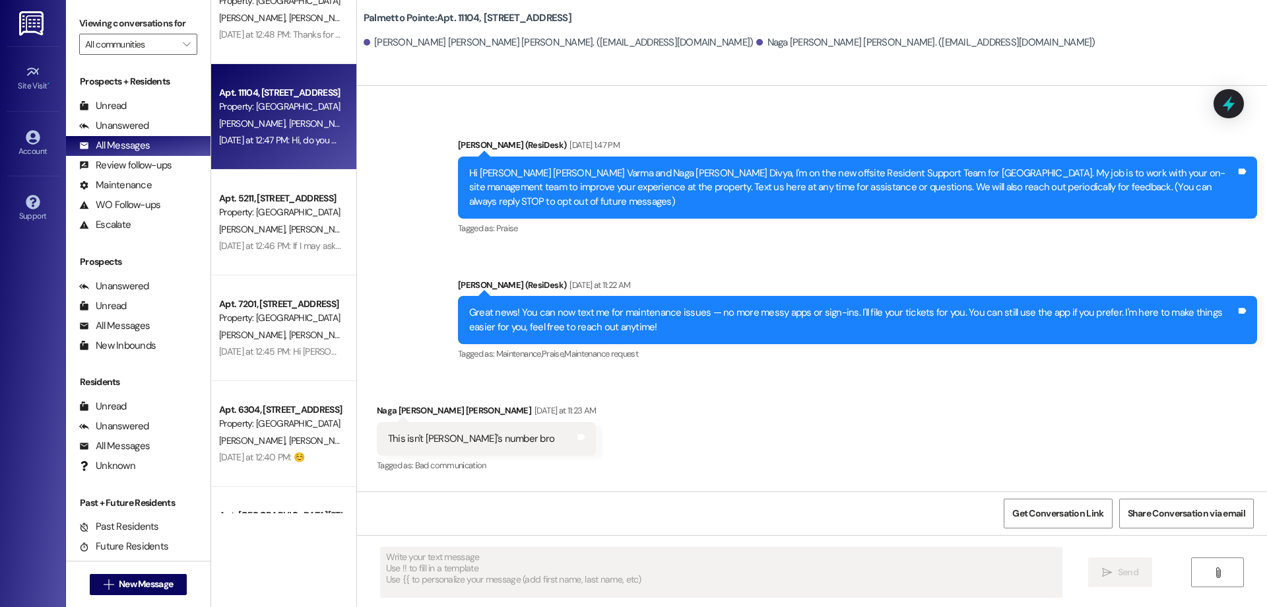
scroll to position [172, 0]
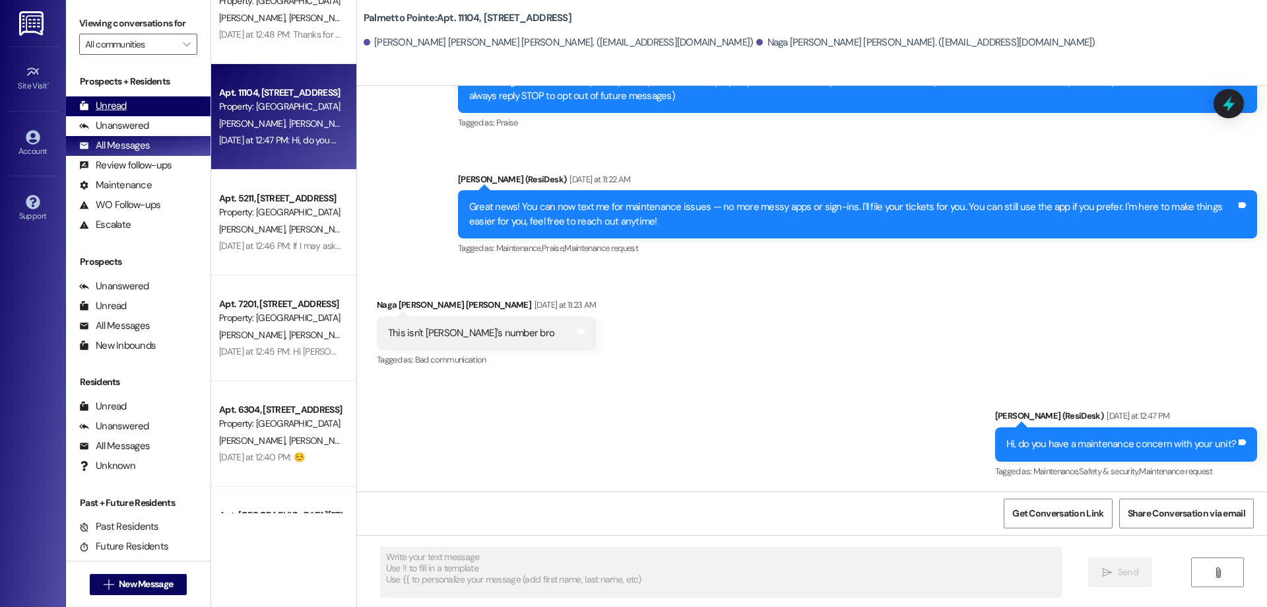
click at [131, 106] on div "Unread (0)" at bounding box center [138, 106] width 145 height 20
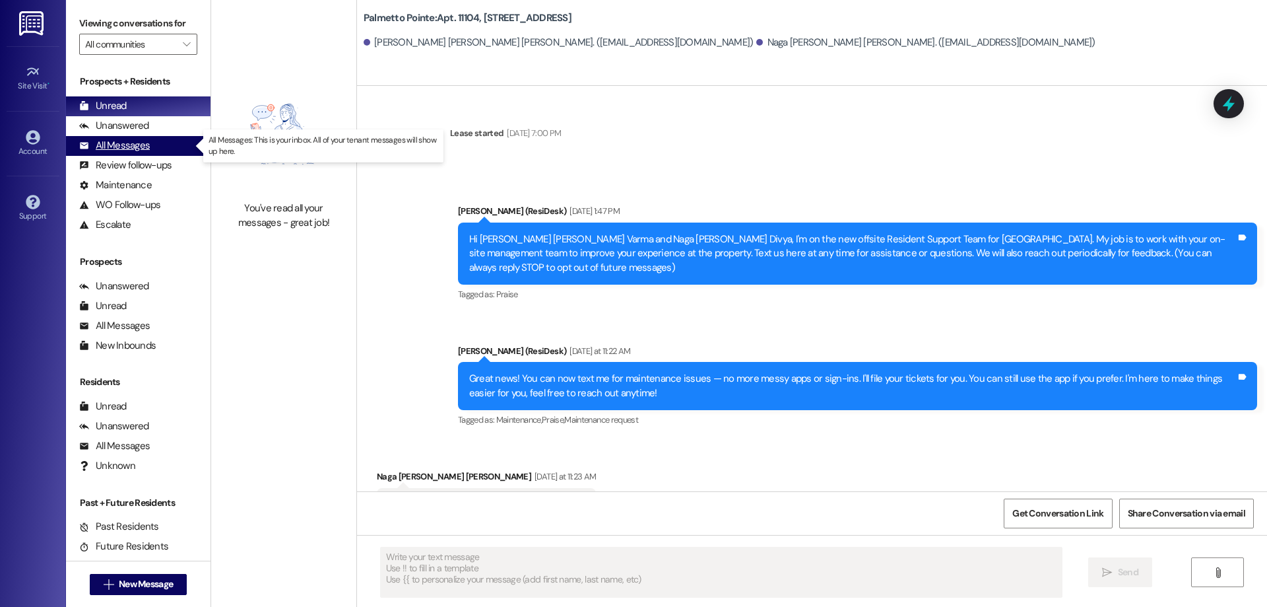
scroll to position [59, 0]
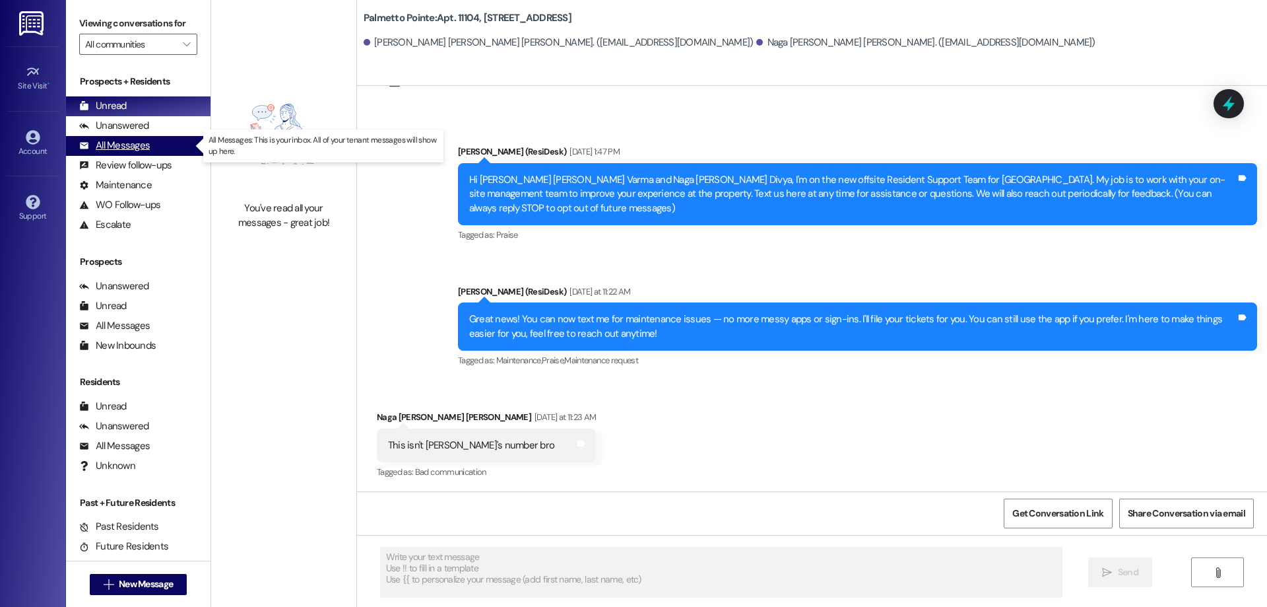
type textarea "Fetching suggested responses. Please feel free to read through the conversation…"
